Goal: Task Accomplishment & Management: Use online tool/utility

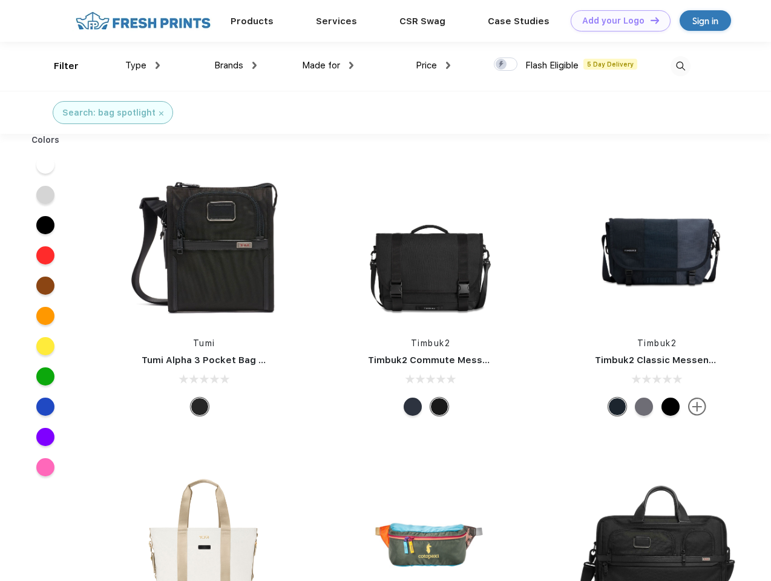
scroll to position [1, 0]
click at [616, 21] on link "Add your Logo Design Tool" at bounding box center [620, 20] width 100 height 21
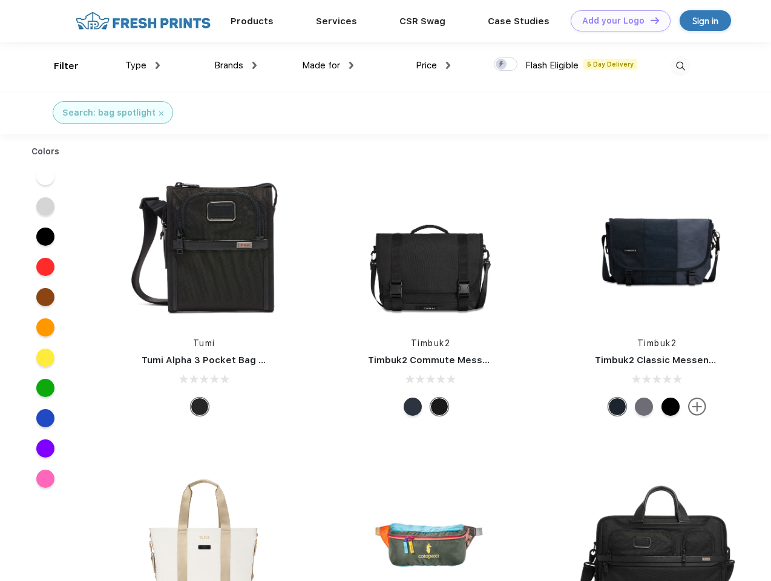
click at [0, 0] on div "Design Tool" at bounding box center [0, 0] width 0 height 0
click at [649, 20] on link "Add your Logo Design Tool" at bounding box center [620, 20] width 100 height 21
click at [58, 66] on div "Filter" at bounding box center [66, 66] width 25 height 14
click at [143, 65] on span "Type" at bounding box center [135, 65] width 21 height 11
click at [235, 65] on span "Brands" at bounding box center [228, 65] width 29 height 11
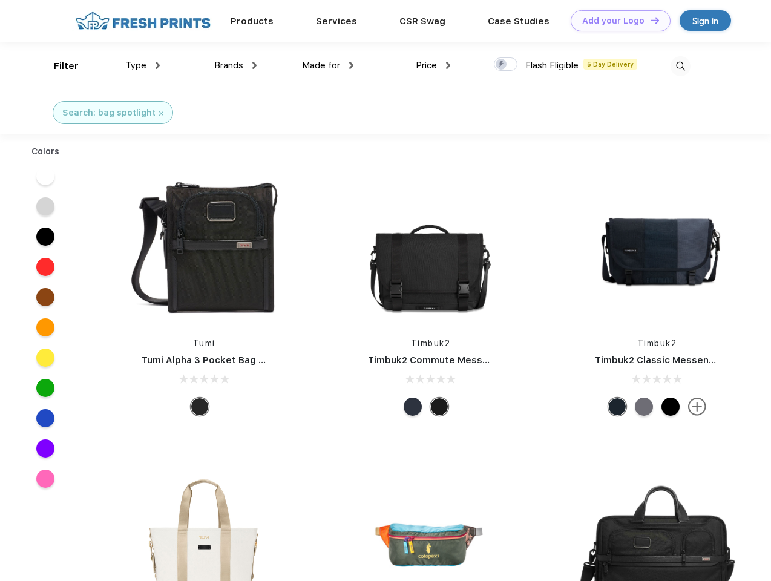
click at [328, 65] on span "Made for" at bounding box center [321, 65] width 38 height 11
click at [433, 65] on span "Price" at bounding box center [426, 65] width 21 height 11
click at [506, 65] on div at bounding box center [506, 63] width 24 height 13
click at [501, 65] on input "checkbox" at bounding box center [498, 61] width 8 height 8
click at [680, 66] on img at bounding box center [680, 66] width 20 height 20
